Goal: Task Accomplishment & Management: Manage account settings

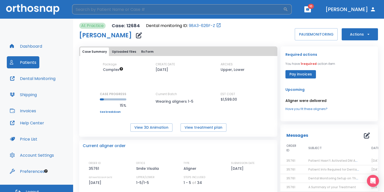
click at [150, 14] on input "search" at bounding box center [177, 9] width 211 height 10
click at [150, 13] on input "search" at bounding box center [177, 9] width 211 height 10
click at [152, 9] on input "search" at bounding box center [177, 9] width 211 height 10
type input "ANGELES"
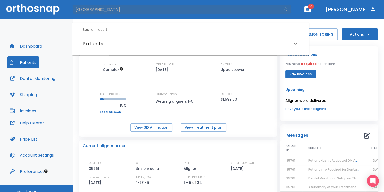
click at [137, 50] on div "Patients" at bounding box center [191, 44] width 228 height 14
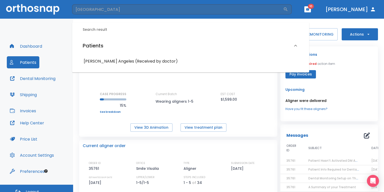
click at [133, 63] on h6 "Eluid Angeles (Received by doctor)" at bounding box center [191, 61] width 214 height 7
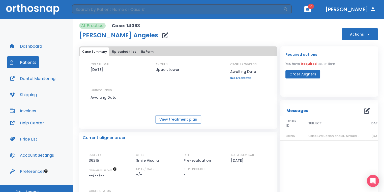
click at [319, 134] on span "Case Evaluation and 3D Simulation Ready" at bounding box center [340, 136] width 65 height 4
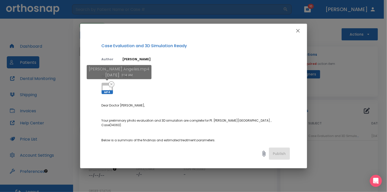
click at [104, 85] on icon at bounding box center [107, 88] width 9 height 6
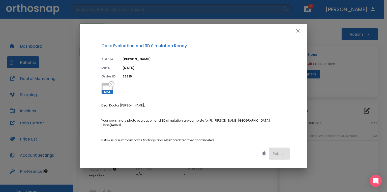
drag, startPoint x: 383, startPoint y: 87, endPoint x: 368, endPoint y: 85, distance: 15.0
click at [382, 87] on div "Case Evaluation and 3D Simulation Ready Author Julia Korotkova Date 08/23/25 Or…" at bounding box center [193, 96] width 387 height 192
click at [298, 31] on icon "button" at bounding box center [298, 31] width 4 height 4
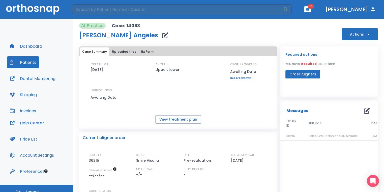
click at [314, 9] on span "10" at bounding box center [311, 6] width 6 height 5
click at [311, 11] on button "button" at bounding box center [307, 9] width 7 height 6
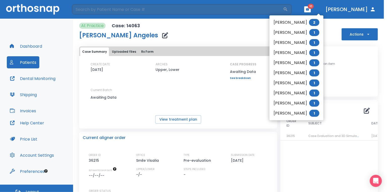
click at [303, 22] on li "Hannah Marsh 2" at bounding box center [297, 22] width 54 height 10
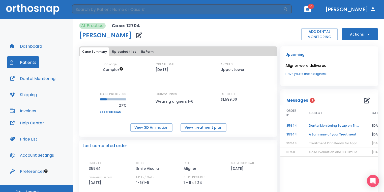
click at [326, 134] on td "A Summary of your Treatment" at bounding box center [334, 134] width 63 height 9
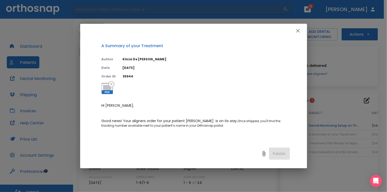
click at [298, 35] on button "button" at bounding box center [298, 31] width 10 height 10
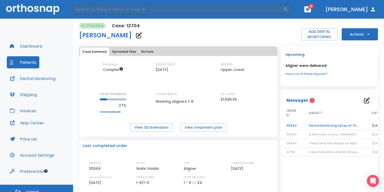
click at [336, 124] on td "Dental Monitoring Setup on The Delivery Day" at bounding box center [334, 125] width 63 height 9
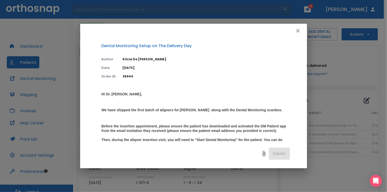
click at [300, 31] on icon "button" at bounding box center [298, 31] width 6 height 6
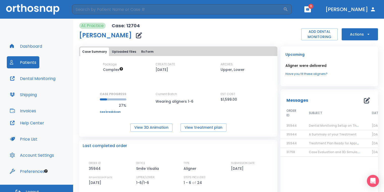
click at [136, 36] on icon "button" at bounding box center [139, 35] width 6 height 6
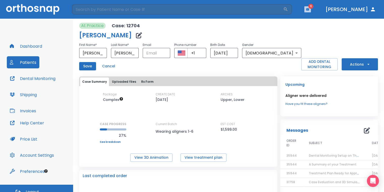
click at [311, 9] on button "button" at bounding box center [307, 9] width 7 height 6
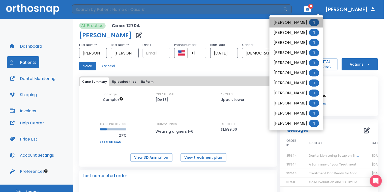
click at [288, 23] on li "Sophia Avila 1" at bounding box center [297, 22] width 54 height 10
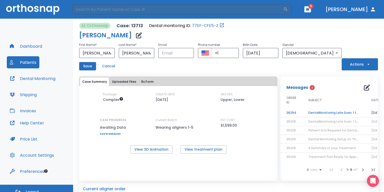
click at [328, 111] on td "DentalMonitoring Late Scan: 1 to 2 Weeks Notification" at bounding box center [333, 112] width 63 height 9
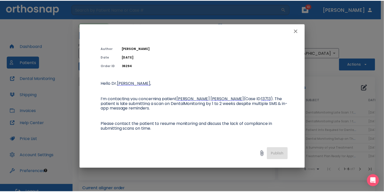
scroll to position [25, 0]
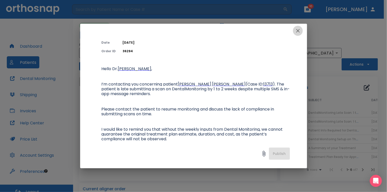
click at [298, 30] on icon "button" at bounding box center [298, 31] width 4 height 4
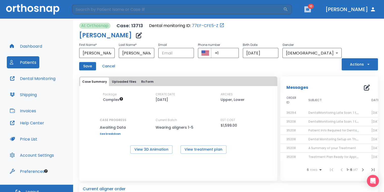
click at [311, 9] on button "button" at bounding box center [307, 9] width 7 height 6
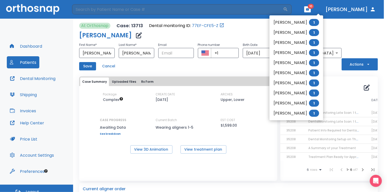
click at [305, 23] on li "Fernando Torres 1" at bounding box center [297, 22] width 54 height 10
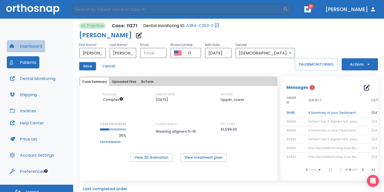
click at [34, 46] on button "Dashboard" at bounding box center [26, 46] width 38 height 12
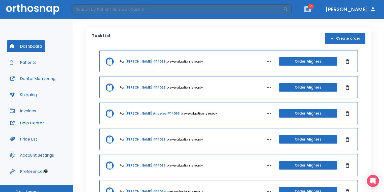
click at [311, 10] on button "button" at bounding box center [307, 9] width 7 height 6
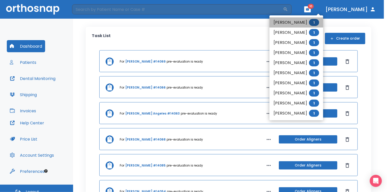
click at [305, 23] on li "Fernando Torres 1" at bounding box center [297, 22] width 54 height 10
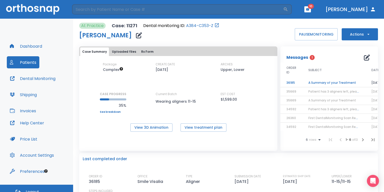
click at [317, 82] on td "A Summary of your Treatment" at bounding box center [333, 82] width 63 height 9
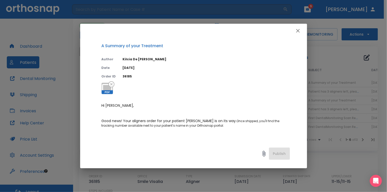
click at [301, 29] on button "button" at bounding box center [298, 31] width 10 height 10
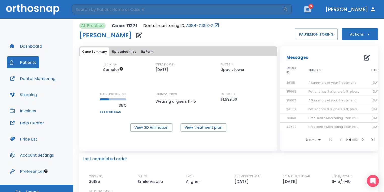
click at [311, 11] on button "button" at bounding box center [307, 9] width 7 height 6
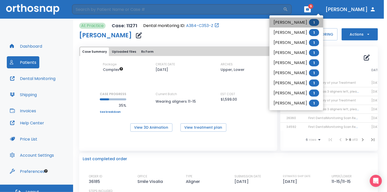
click at [304, 21] on li "Amelia Mason 1" at bounding box center [297, 22] width 54 height 10
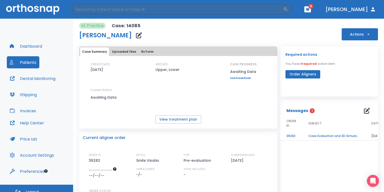
click at [349, 136] on td "Case Evaluation and 3D Simulation Ready" at bounding box center [333, 136] width 63 height 9
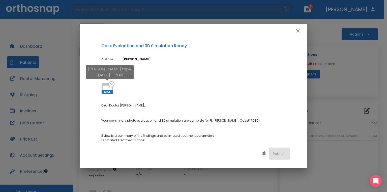
click at [106, 84] on icon at bounding box center [107, 88] width 12 height 12
click at [351, 83] on div "Case Evaluation and 3D Simulation Ready Author Julia Korotkova Date 08/23/25 Or…" at bounding box center [193, 96] width 387 height 192
click at [298, 29] on icon "button" at bounding box center [298, 31] width 6 height 6
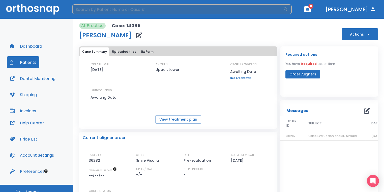
click at [100, 6] on input "search" at bounding box center [177, 9] width 211 height 10
type input "renteria"
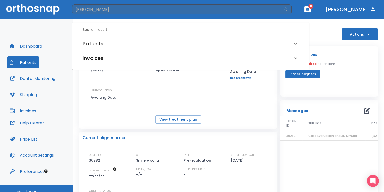
click at [101, 45] on h6 "Patients" at bounding box center [93, 44] width 21 height 8
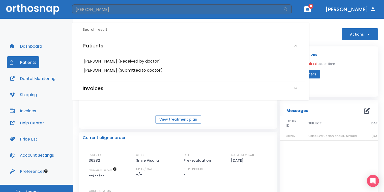
click at [121, 72] on h6 "Alexandria Renteria (Submitted to doctor)" at bounding box center [191, 70] width 214 height 7
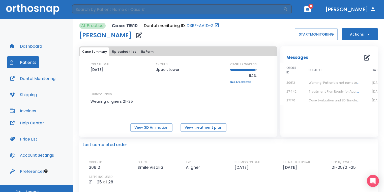
click at [142, 36] on icon "button" at bounding box center [139, 35] width 6 height 6
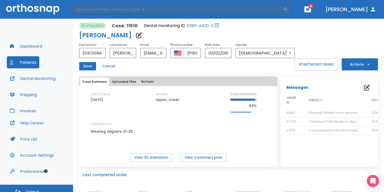
click at [90, 66] on button "Save" at bounding box center [87, 66] width 17 height 8
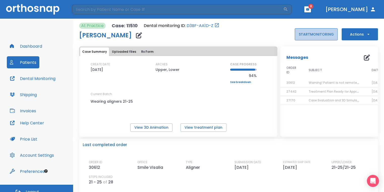
click at [311, 34] on button "START MONITORING" at bounding box center [316, 34] width 43 height 12
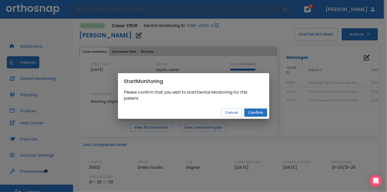
click at [264, 113] on button "Confirm" at bounding box center [255, 112] width 23 height 8
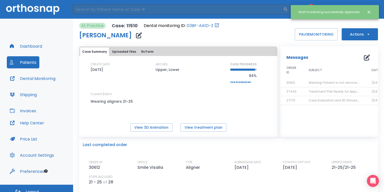
click at [34, 74] on button "Dental Monitoring" at bounding box center [33, 78] width 52 height 12
click at [107, 8] on input "search" at bounding box center [177, 9] width 211 height 10
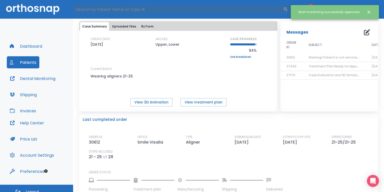
click at [221, 108] on div "Case Summary Uploaded files Rx Form CREATE DATE 05/24/23 ARCHES Upper, Lower CA…" at bounding box center [178, 66] width 198 height 90
click at [220, 103] on button "View treatment plan" at bounding box center [204, 102] width 46 height 8
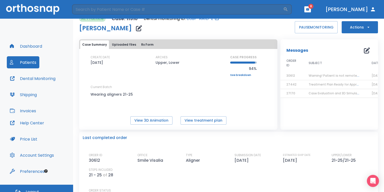
scroll to position [0, 0]
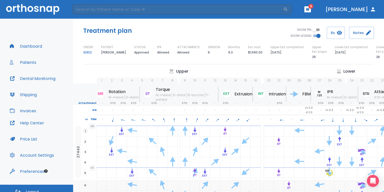
scroll to position [6, 0]
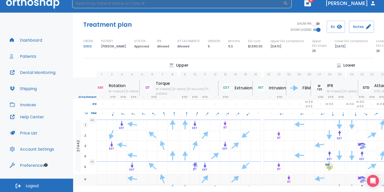
click at [161, 2] on input "search" at bounding box center [177, 3] width 211 height 10
type input "[PERSON_NAME]"
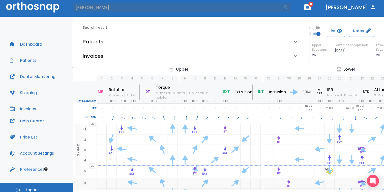
scroll to position [0, 0]
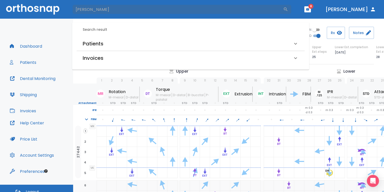
click at [138, 46] on div "Patients" at bounding box center [188, 44] width 210 height 8
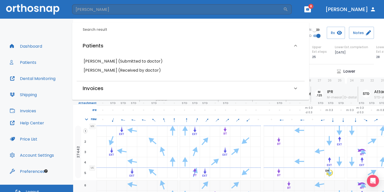
click at [123, 61] on h6 "[PERSON_NAME] (Submitted to doctor)" at bounding box center [191, 61] width 214 height 7
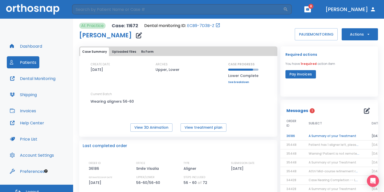
scroll to position [25, 0]
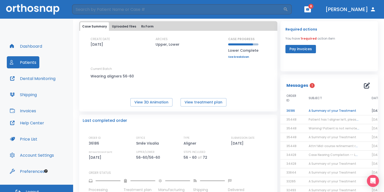
click at [321, 107] on td "A Summary of your Treatment" at bounding box center [334, 110] width 63 height 9
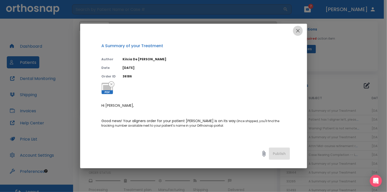
click at [297, 32] on icon "button" at bounding box center [298, 31] width 4 height 4
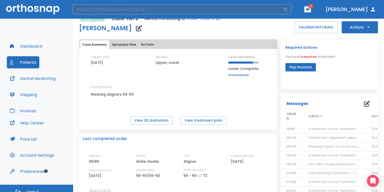
scroll to position [0, 0]
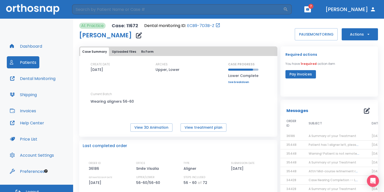
click at [54, 78] on button "Dental Monitoring" at bounding box center [33, 78] width 52 height 12
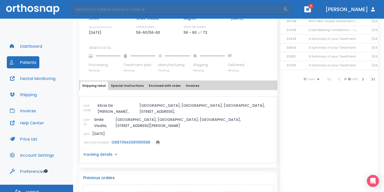
scroll to position [151, 0]
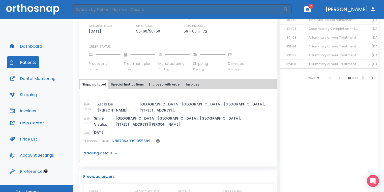
click at [131, 138] on link "1Z88706A0391055589" at bounding box center [130, 140] width 39 height 5
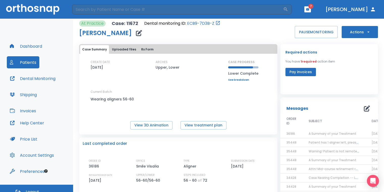
scroll to position [0, 0]
